Goal: Information Seeking & Learning: Learn about a topic

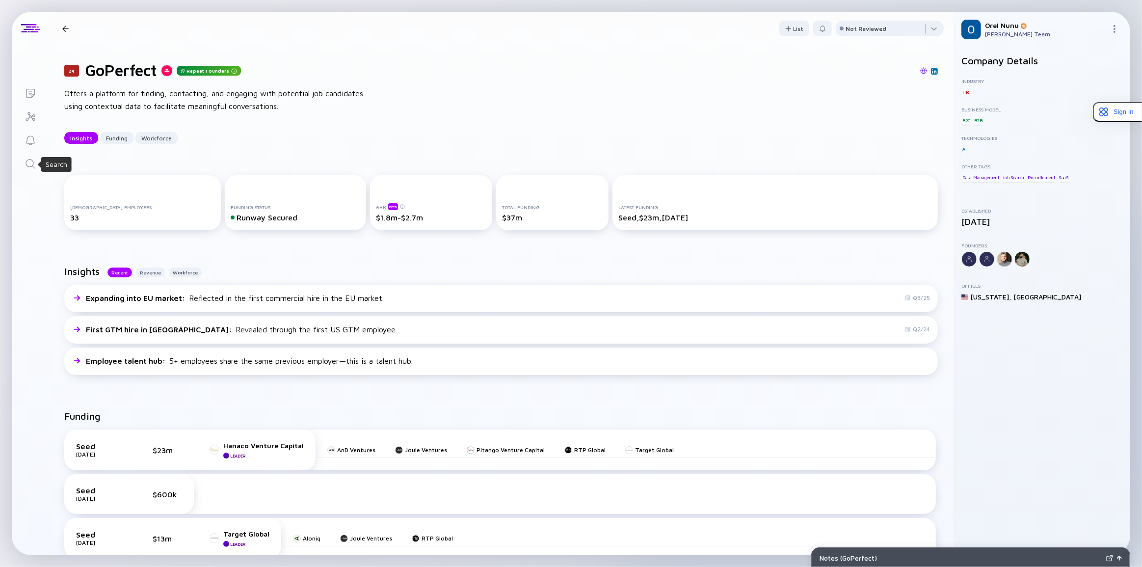
click at [34, 164] on icon "Search" at bounding box center [31, 164] width 12 height 12
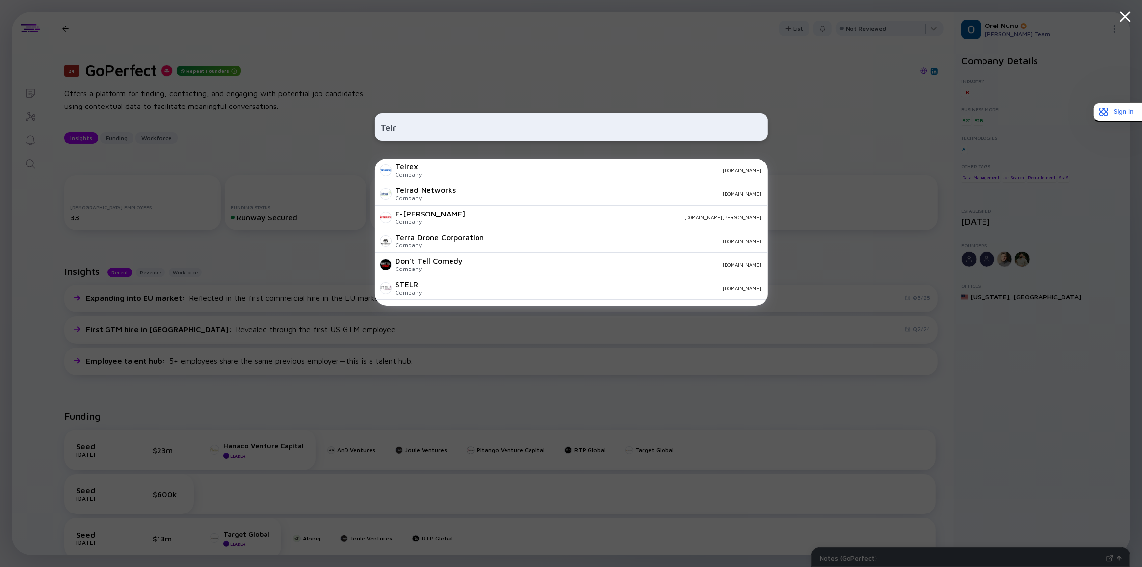
type input "Telr"
drag, startPoint x: 453, startPoint y: 108, endPoint x: 404, endPoint y: 78, distance: 57.5
click at [453, 107] on div "Telr Telrex Company [DOMAIN_NAME] Telrad Networks Company [DOMAIN_NAME] E-[PERS…" at bounding box center [571, 283] width 393 height 567
drag, startPoint x: 465, startPoint y: 128, endPoint x: 363, endPoint y: 116, distance: 102.7
click at [363, 116] on div "Telr Telrex Company [DOMAIN_NAME] Telrad Networks Company [DOMAIN_NAME] E-[PERS…" at bounding box center [571, 283] width 1142 height 567
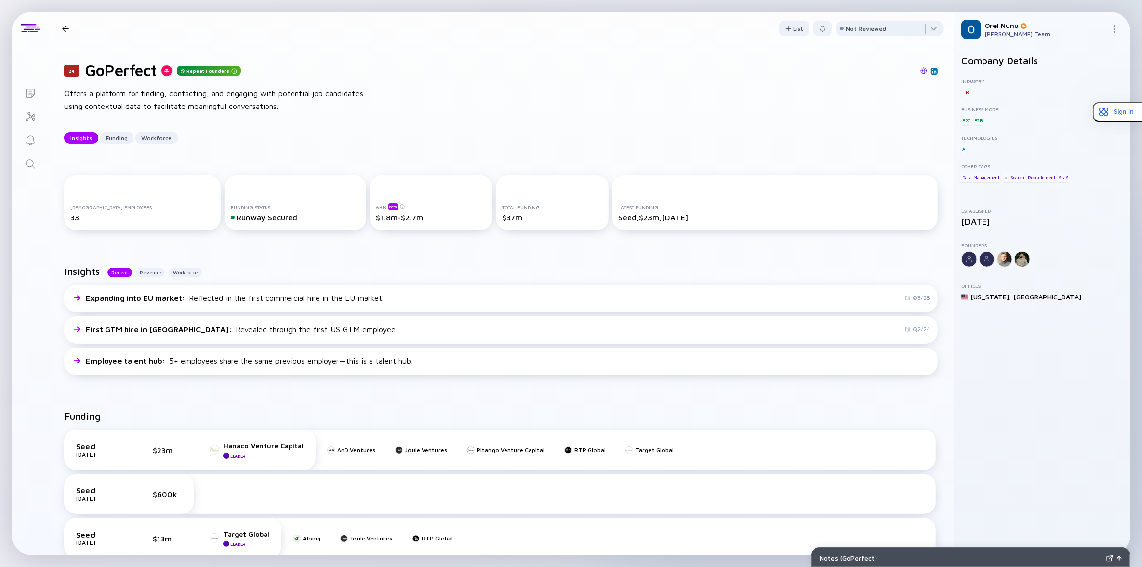
click at [37, 162] on link "Search" at bounding box center [30, 163] width 37 height 24
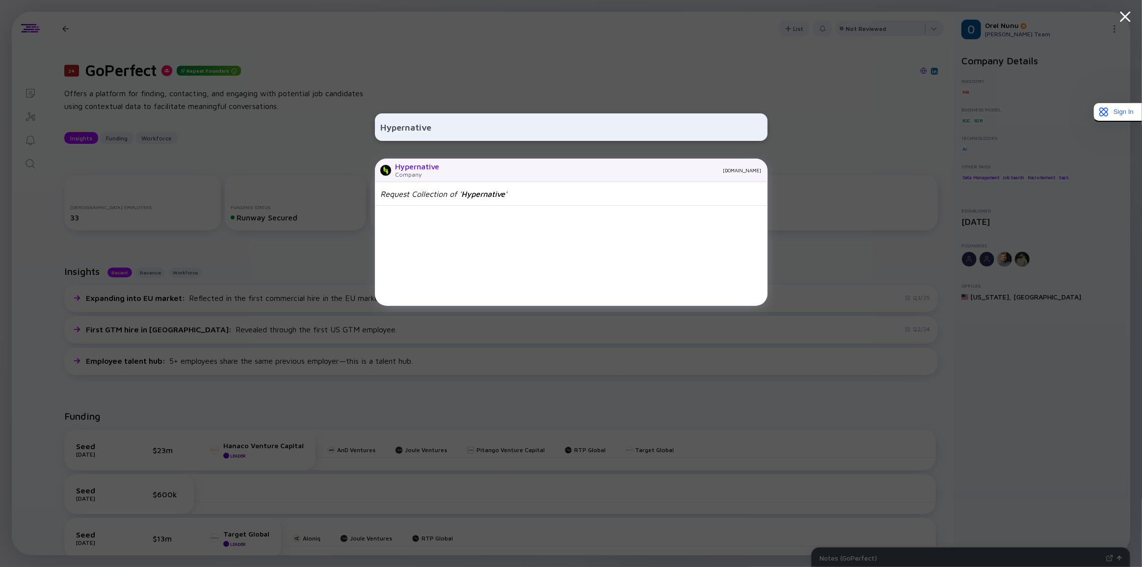
type input "Hypernative"
click at [439, 177] on div "Company" at bounding box center [418, 174] width 44 height 7
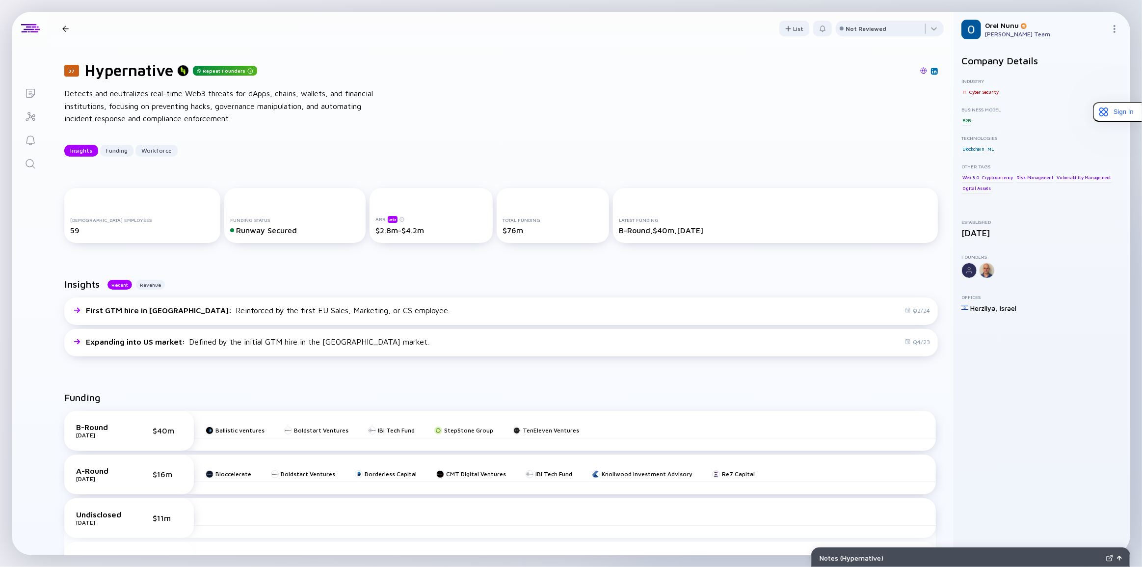
click at [399, 148] on div "Insights Funding Workforce" at bounding box center [501, 151] width 874 height 12
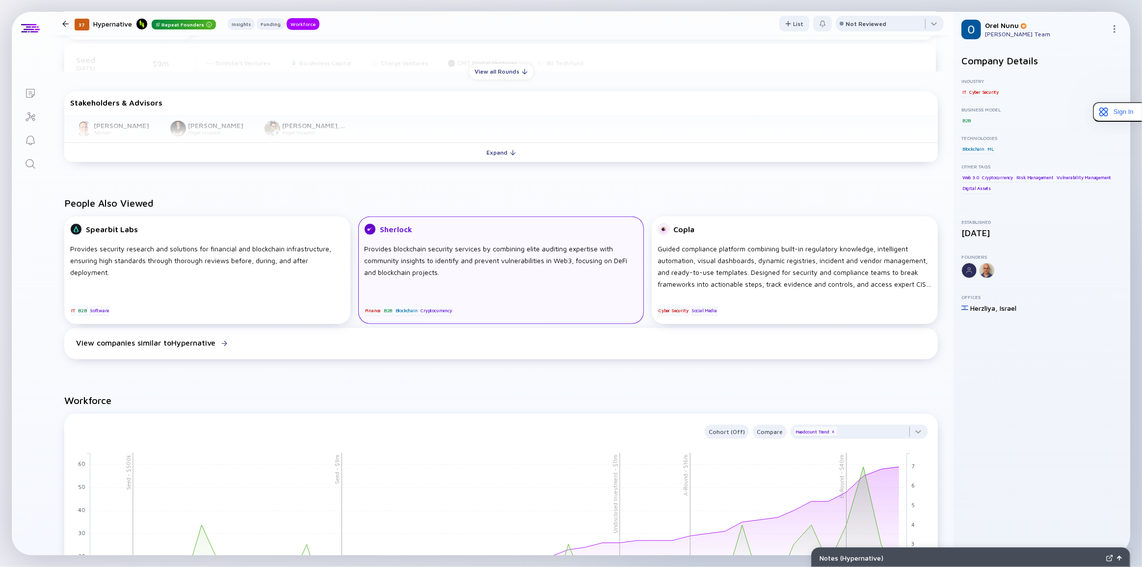
scroll to position [624, 0]
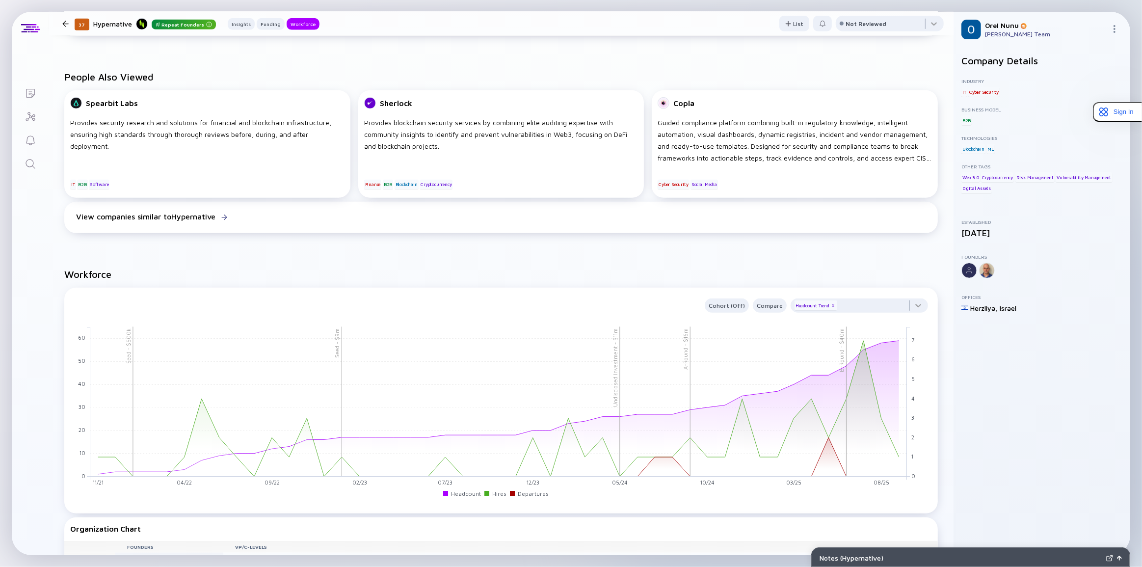
click at [30, 161] on icon "Search" at bounding box center [31, 164] width 12 height 12
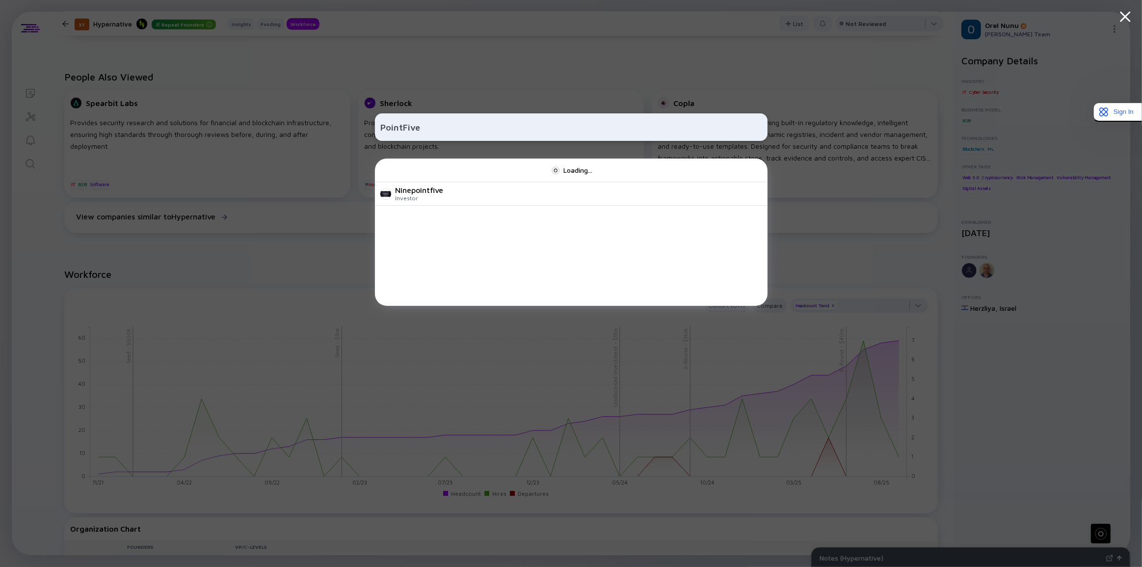
type input "PointFive"
click at [427, 173] on div "Loading... Ninepointfive Investor" at bounding box center [571, 232] width 393 height 147
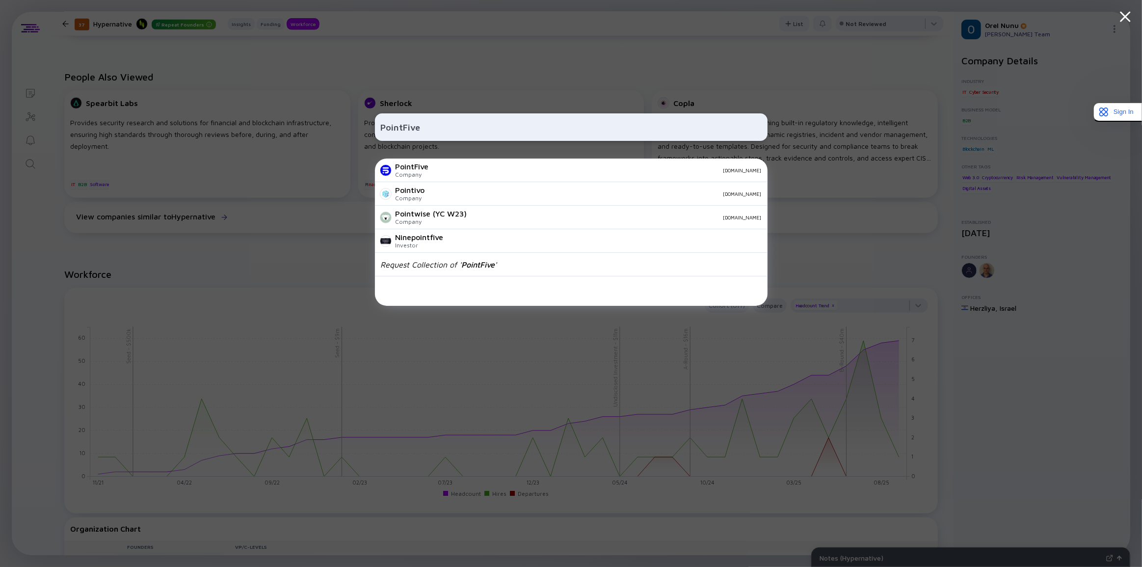
click at [427, 173] on div "Company" at bounding box center [412, 174] width 33 height 7
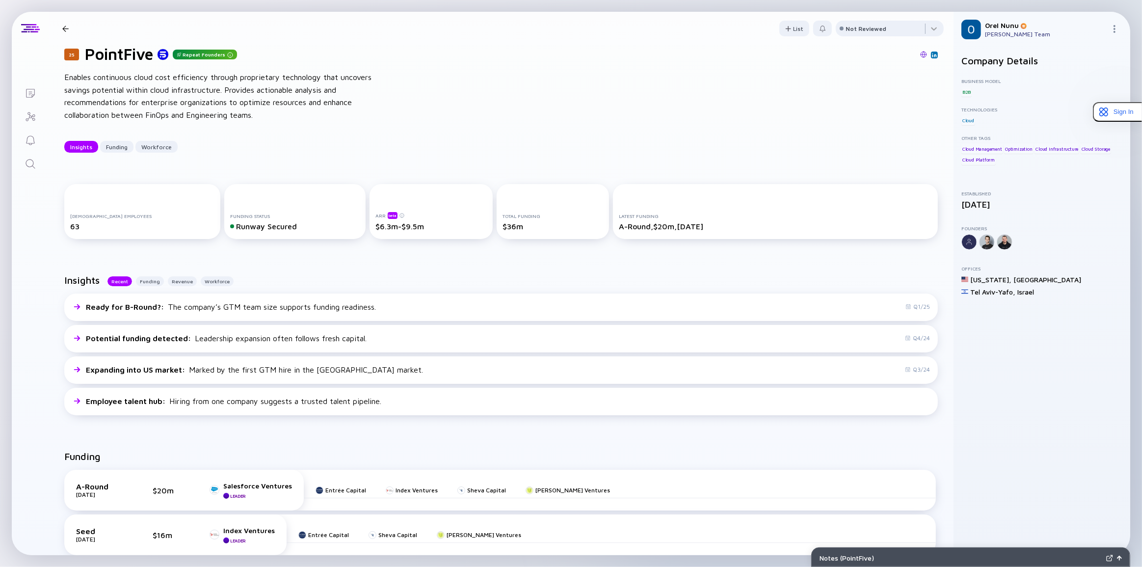
scroll to position [44, 0]
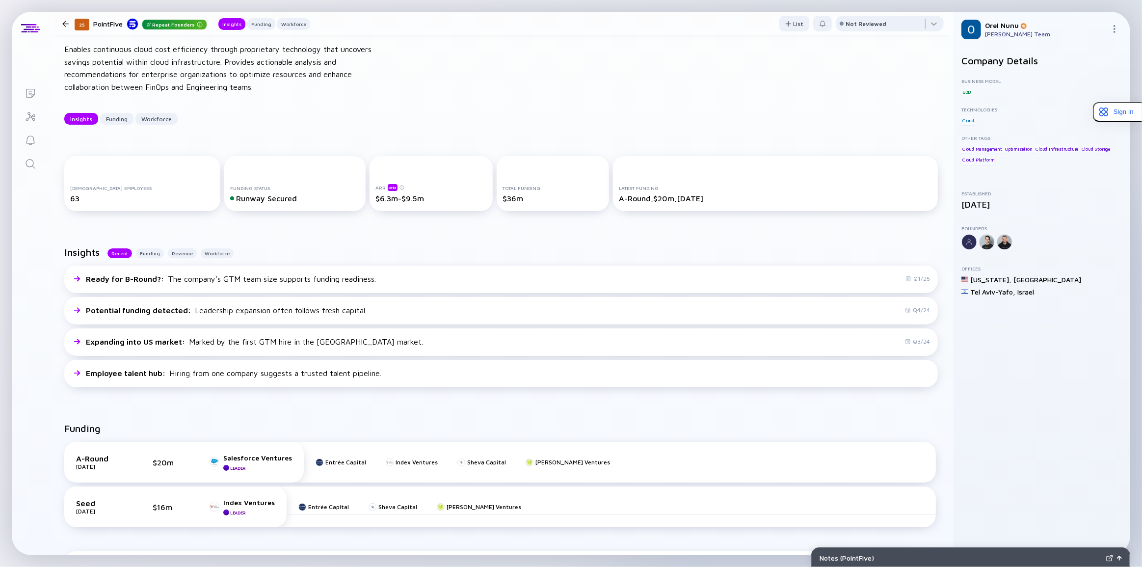
click at [367, 94] on div "25 PointFive Repeat Founders Enables continuous cloud cost efficiency through p…" at bounding box center [501, 70] width 905 height 139
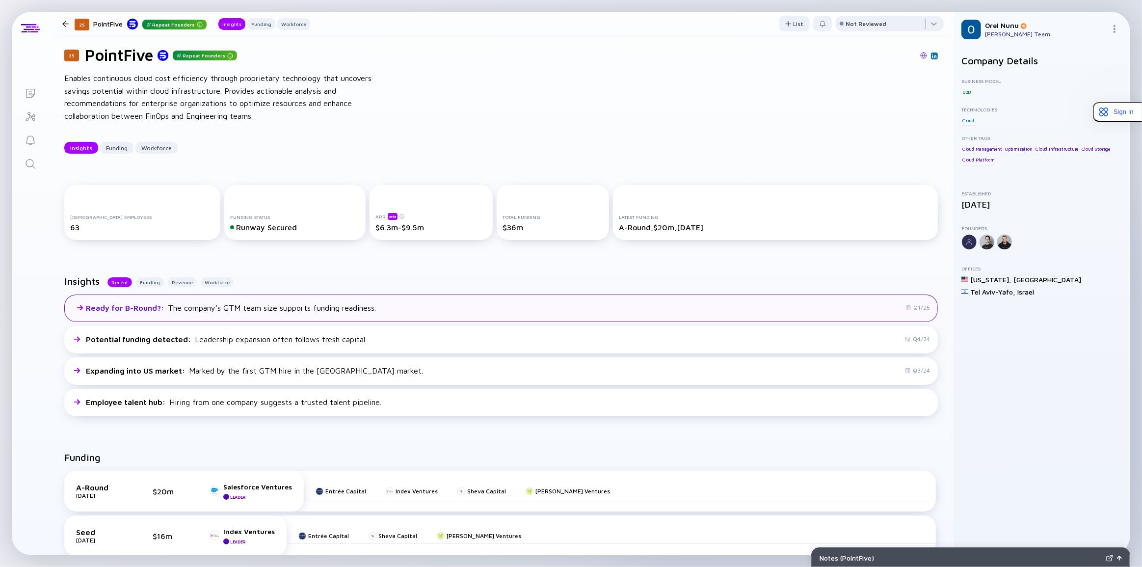
scroll to position [0, 0]
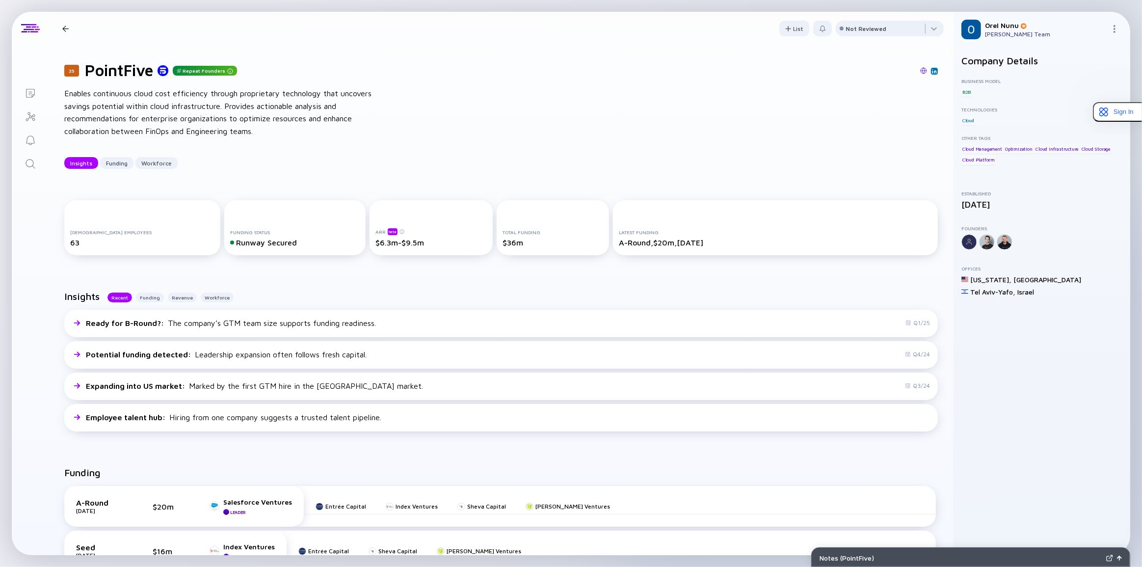
click at [266, 142] on div "25 PointFive Repeat Founders Enables continuous cloud cost efficiency through p…" at bounding box center [501, 114] width 905 height 139
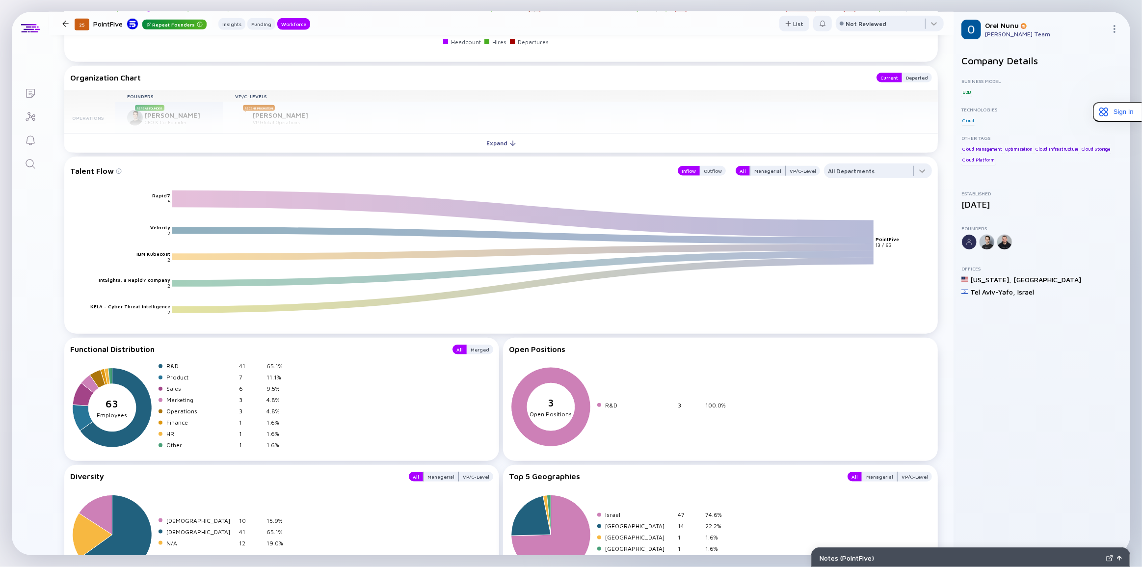
scroll to position [1150, 0]
